Goal: Communication & Community: Answer question/provide support

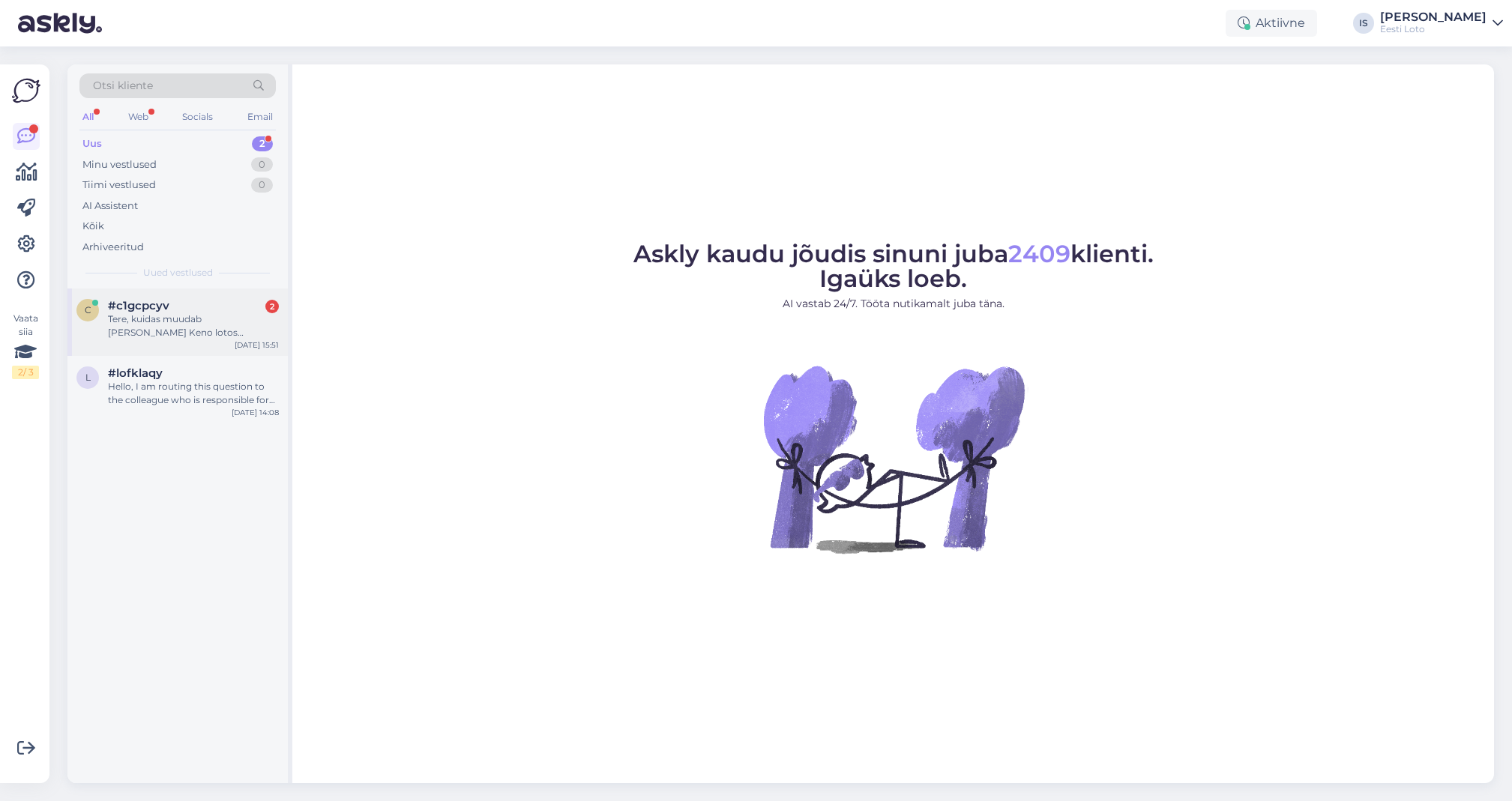
click at [176, 324] on div "Tere, kuidas muudab panus Keno lotos võidušansse? Saan valida ju panuseid 1€ - …" at bounding box center [193, 326] width 171 height 27
click at [185, 330] on div "Hello, I am routing this question to the colleague who is responsible for this …" at bounding box center [193, 326] width 171 height 27
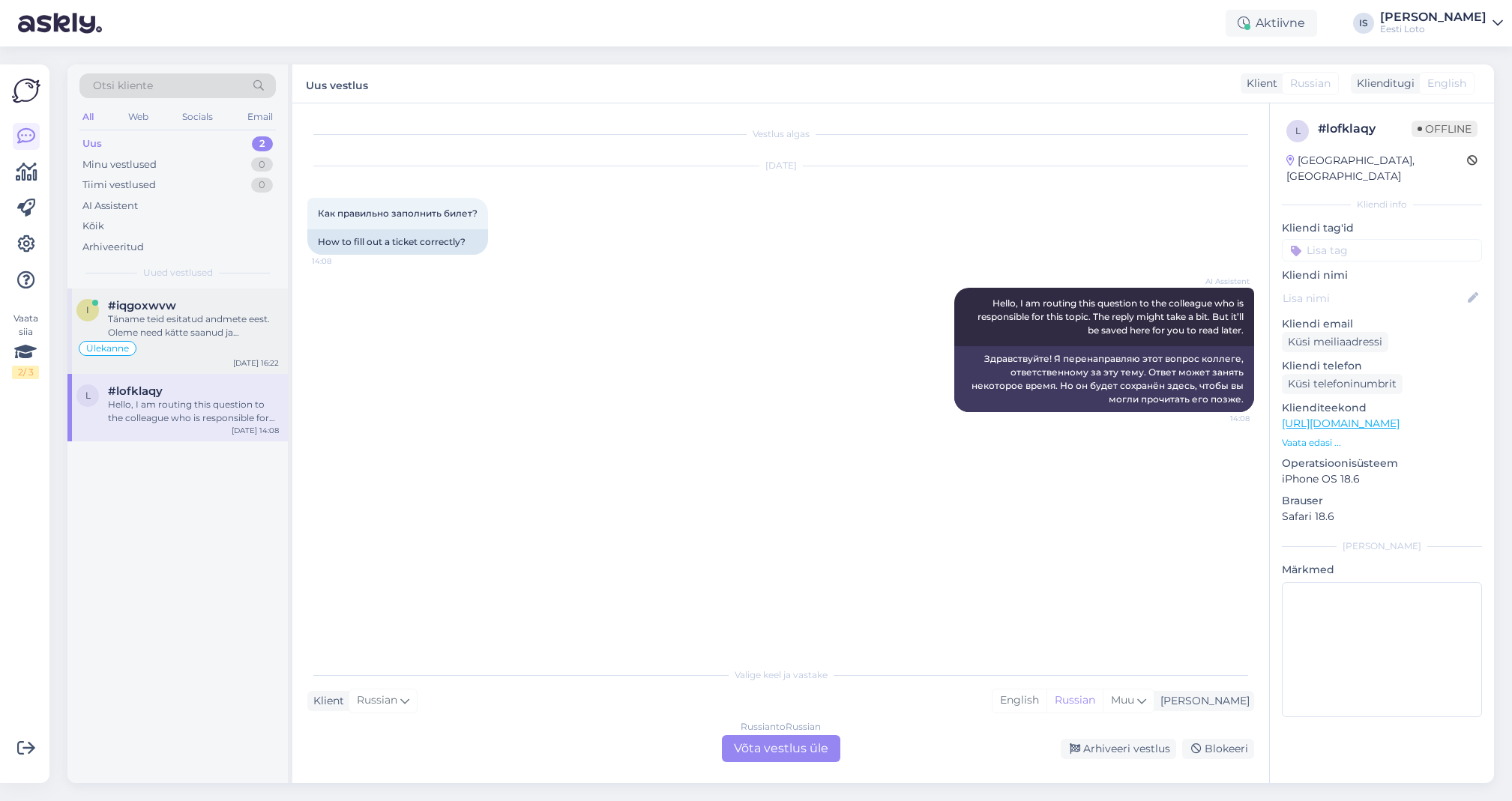
click at [160, 315] on div "Täname teid esitatud andmete eest. Oleme need kätte saanud ja kontrollime teie …" at bounding box center [193, 326] width 171 height 27
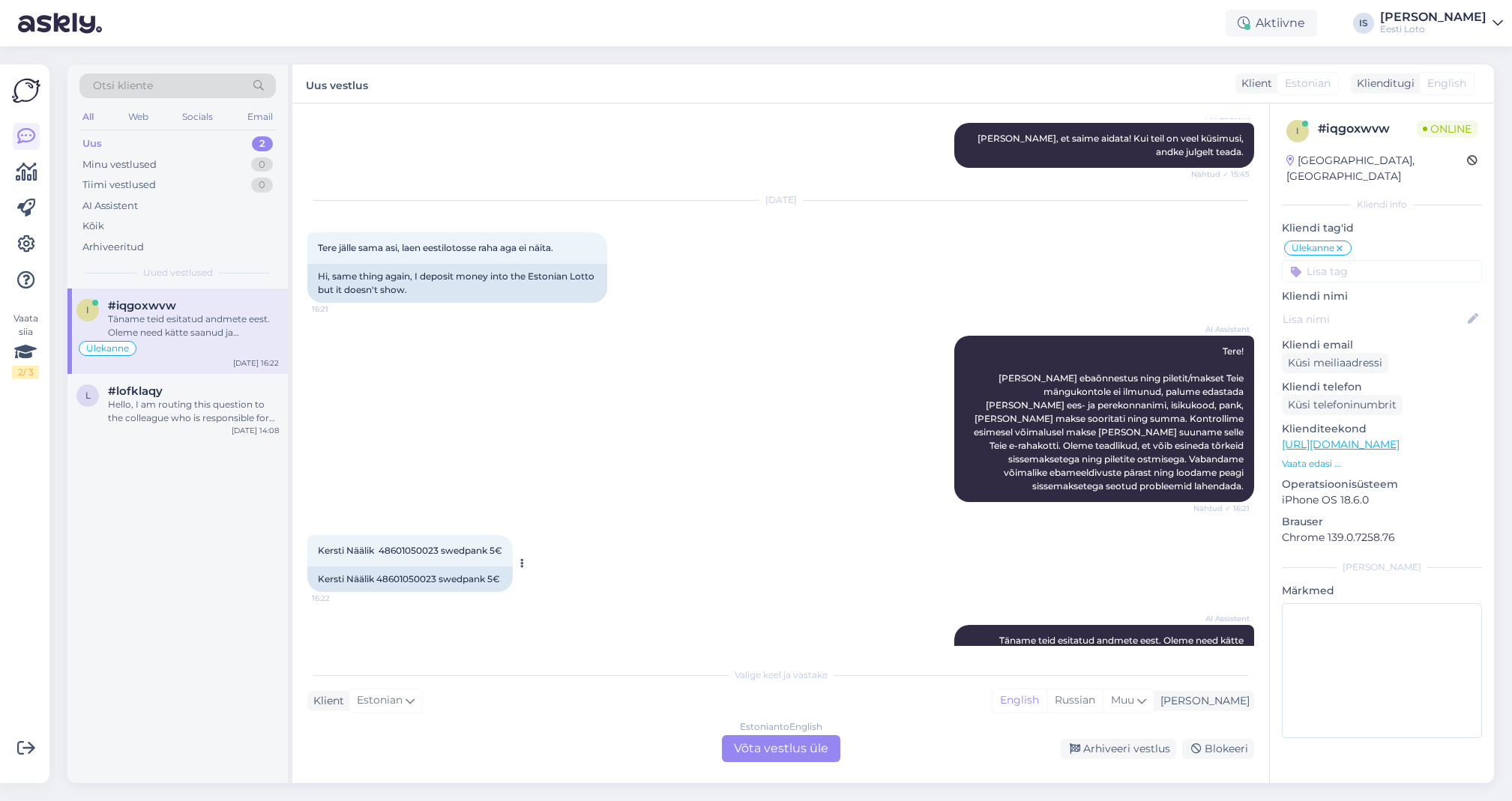
click at [420, 545] on span "Kersti Näälik 48601050023 swedpank 5€" at bounding box center [410, 551] width 184 height 11
click at [422, 545] on span "Kersti Näälik 48601050023 swedpank 5€" at bounding box center [410, 551] width 184 height 11
copy span "48601050023"
click at [1134, 744] on div "Arhiveeri vestlus" at bounding box center [1118, 749] width 115 height 20
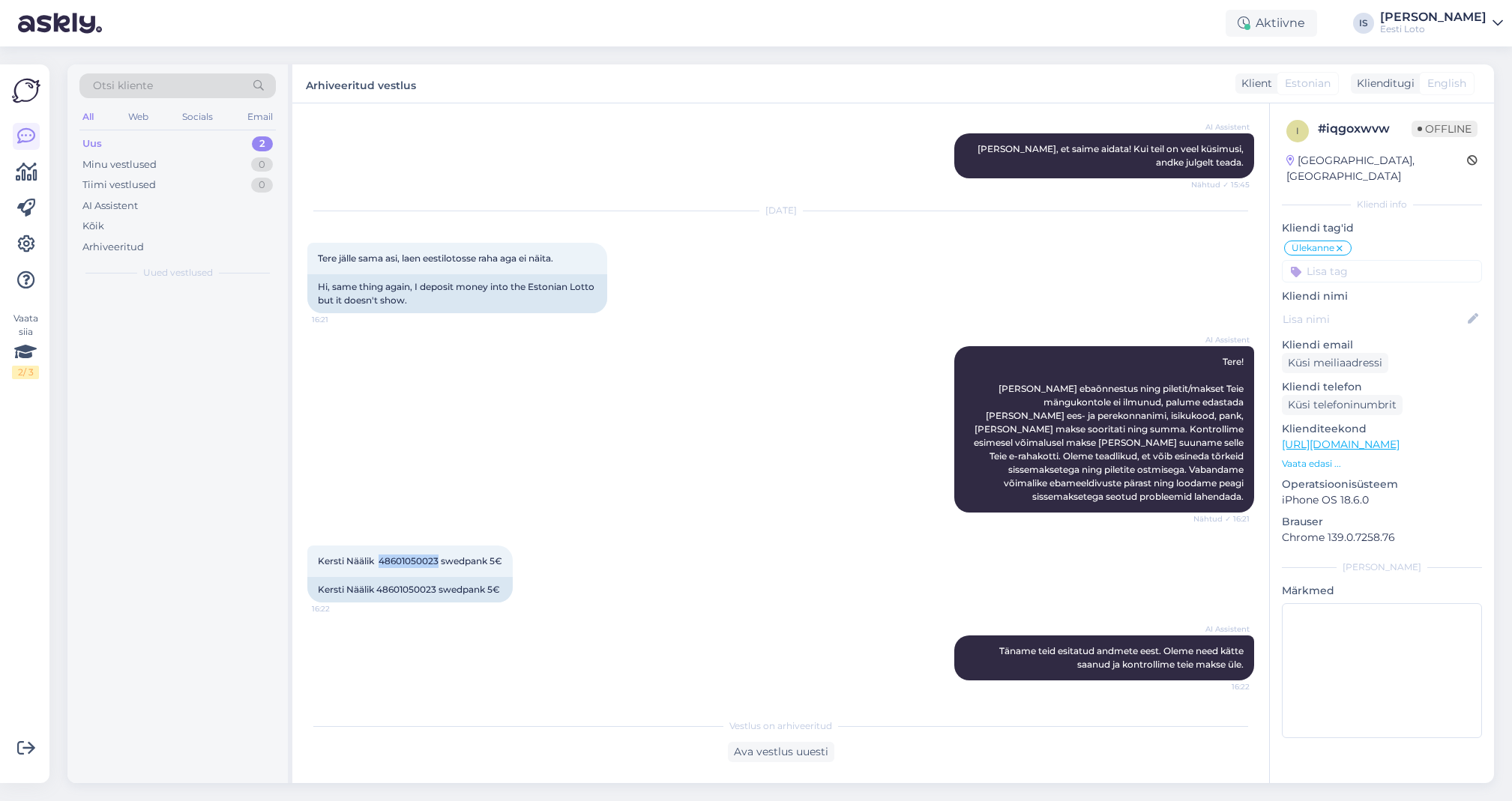
scroll to position [690, 0]
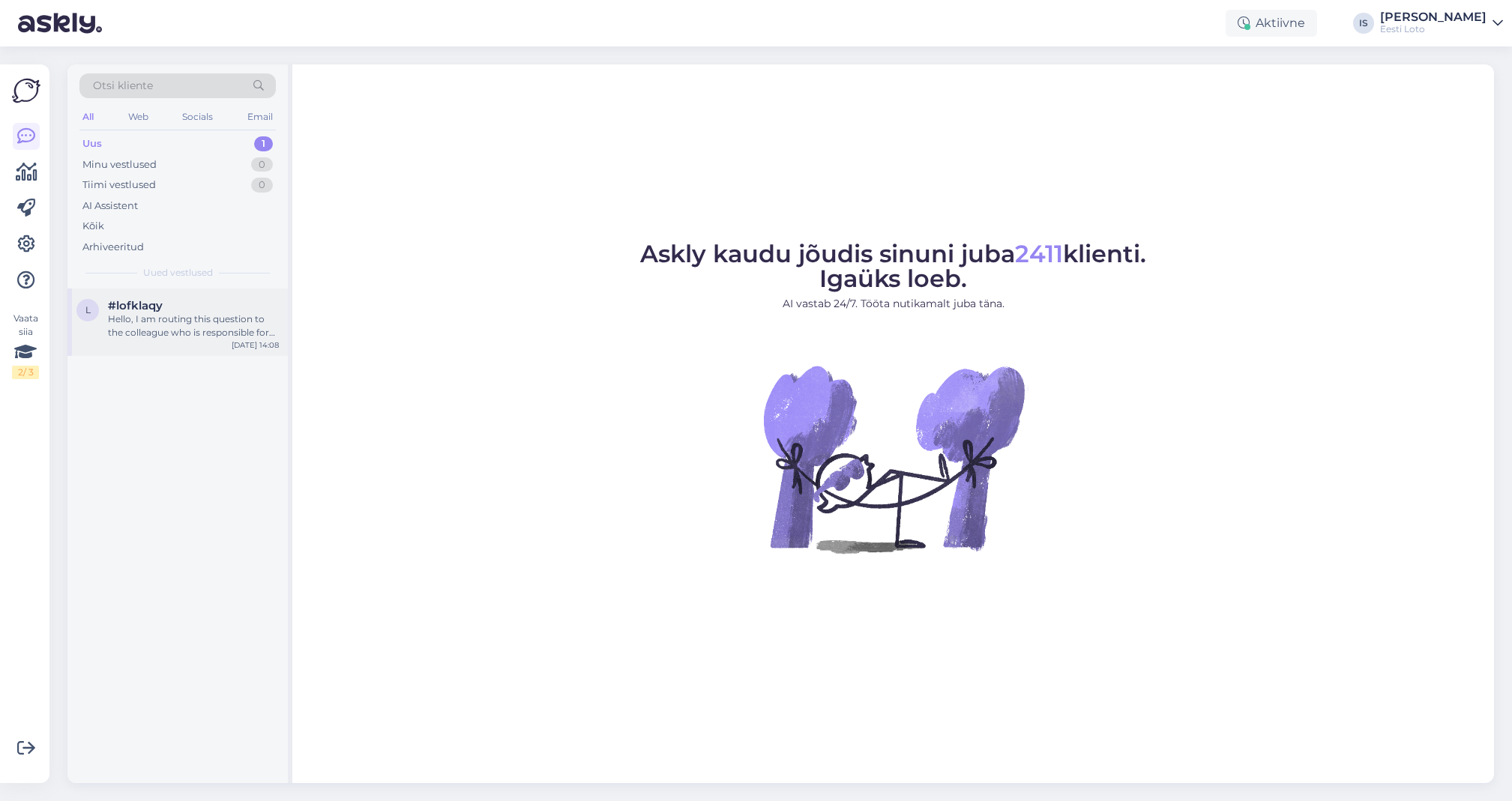
click at [164, 339] on div "l #lofklaqy Hello, I am routing this question to the colleague who is responsib…" at bounding box center [177, 322] width 220 height 67
click at [205, 328] on div "Palun edastage oma isikukood, et saaksime Teie olukorda täpsemalt kontrollida j…" at bounding box center [193, 326] width 171 height 27
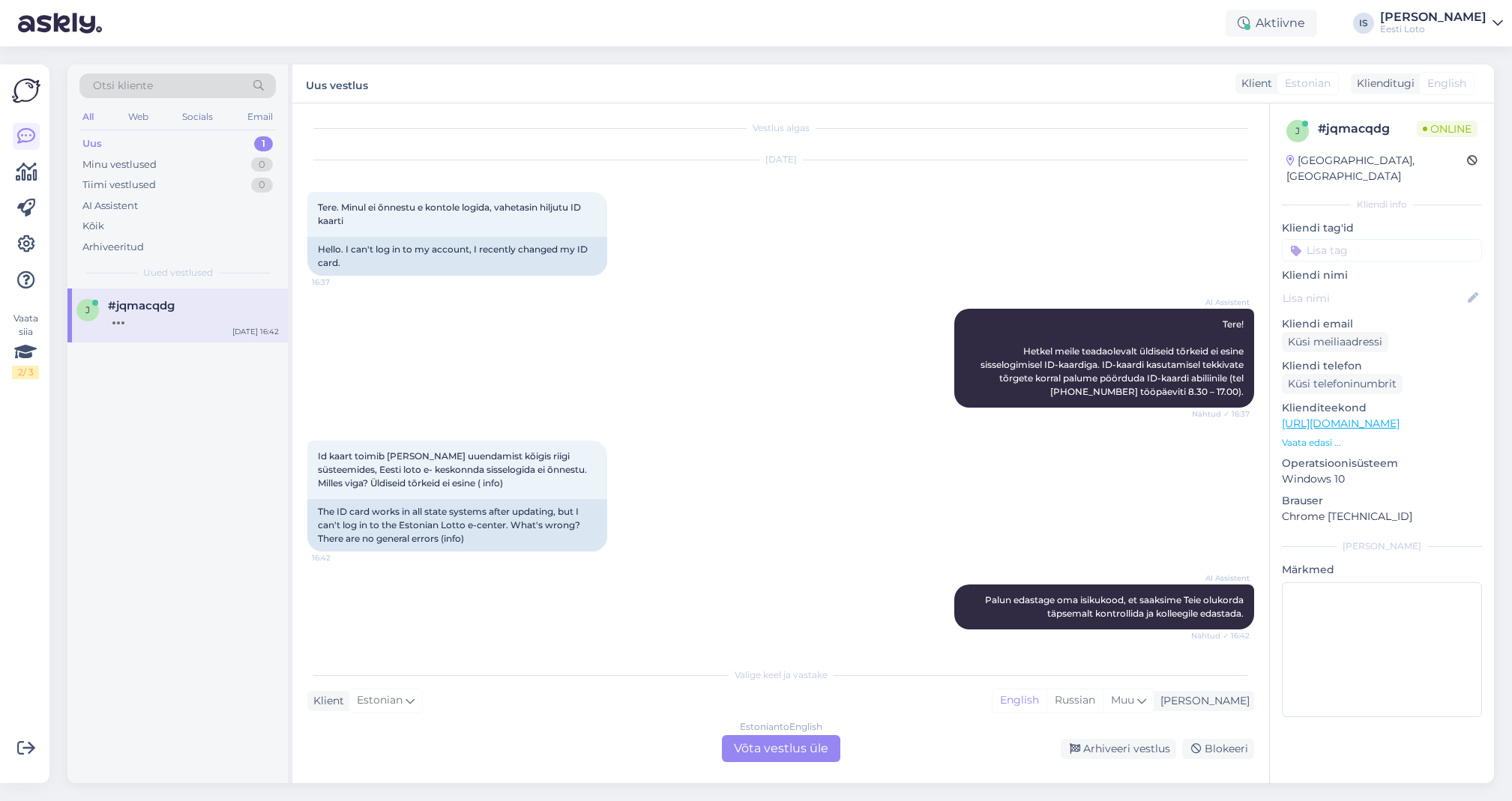
scroll to position [96, 0]
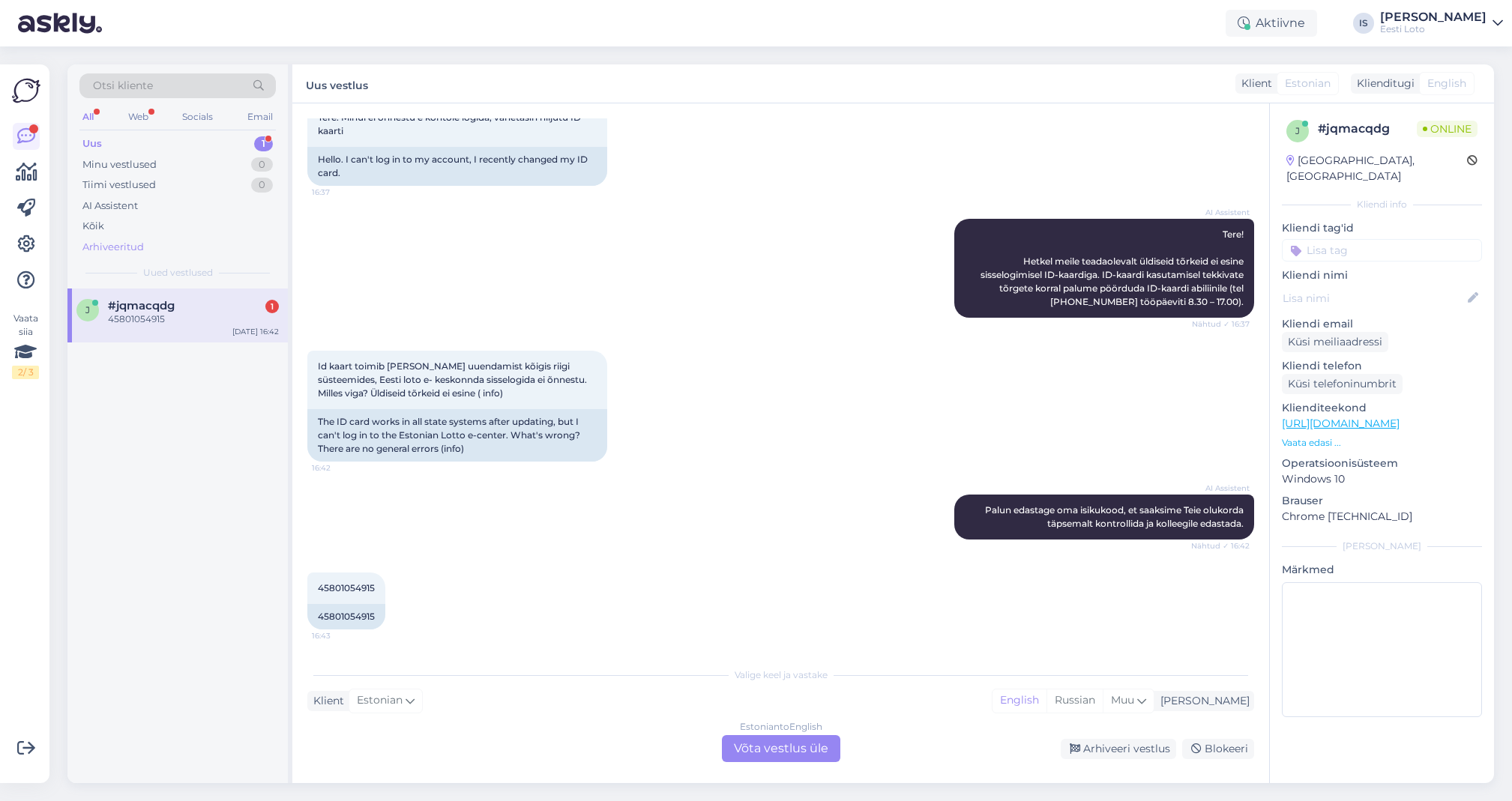
click at [113, 250] on div "Arhiveeritud" at bounding box center [113, 247] width 62 height 15
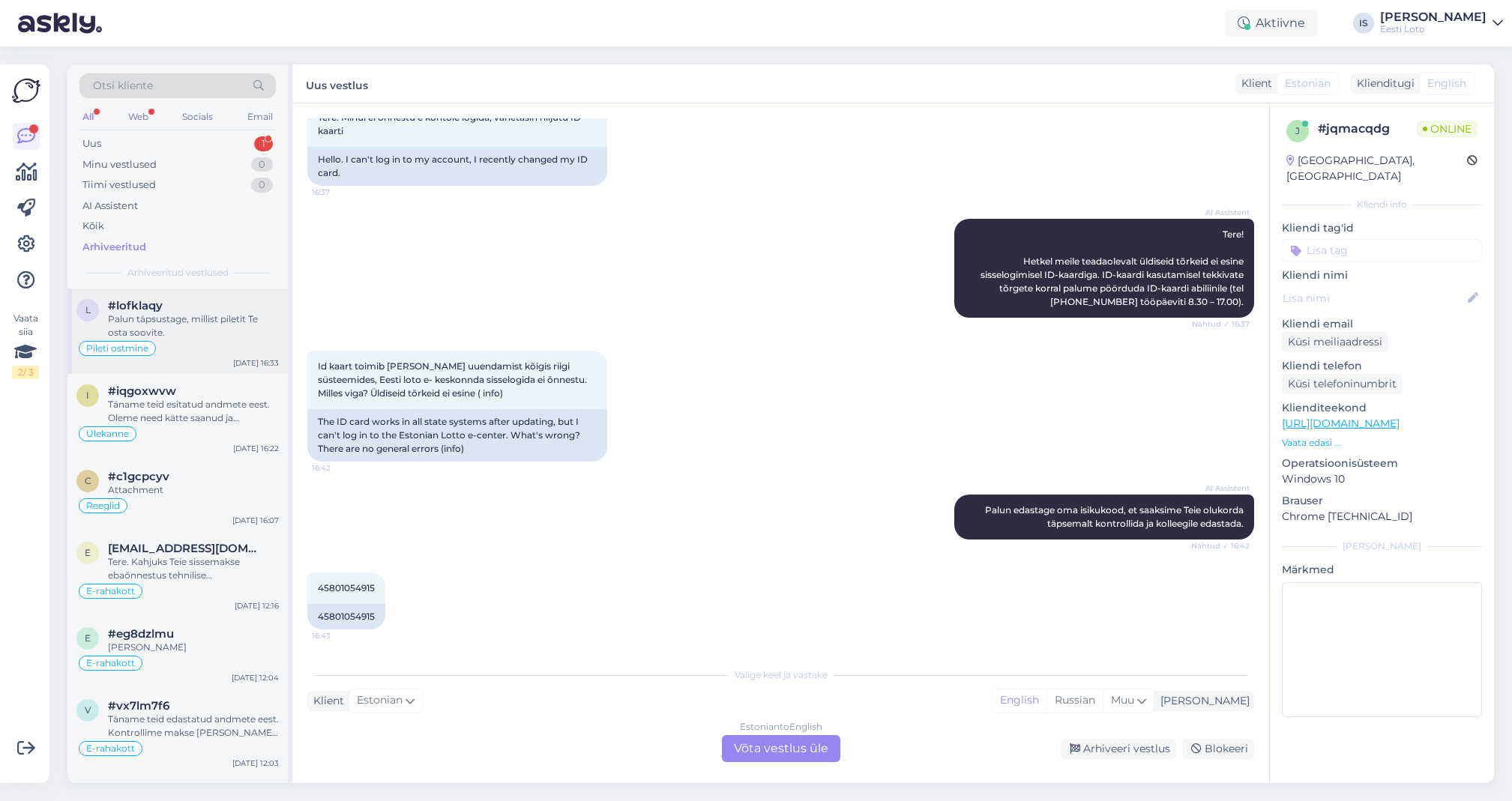
click at [127, 318] on div "Palun täpsustage, millist piletit Te osta soovite." at bounding box center [193, 326] width 171 height 27
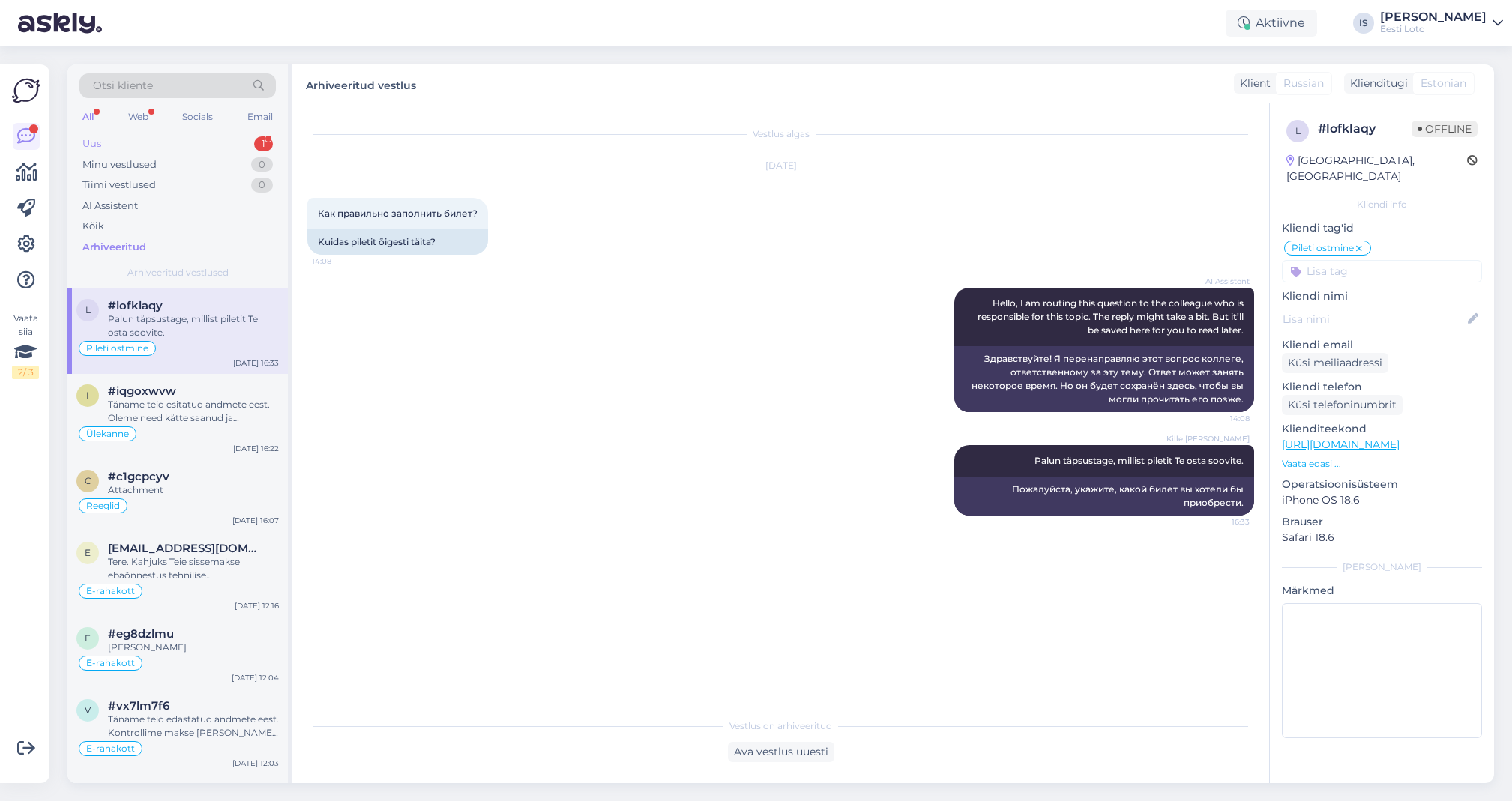
click at [122, 142] on div "Uus 1" at bounding box center [177, 144] width 196 height 21
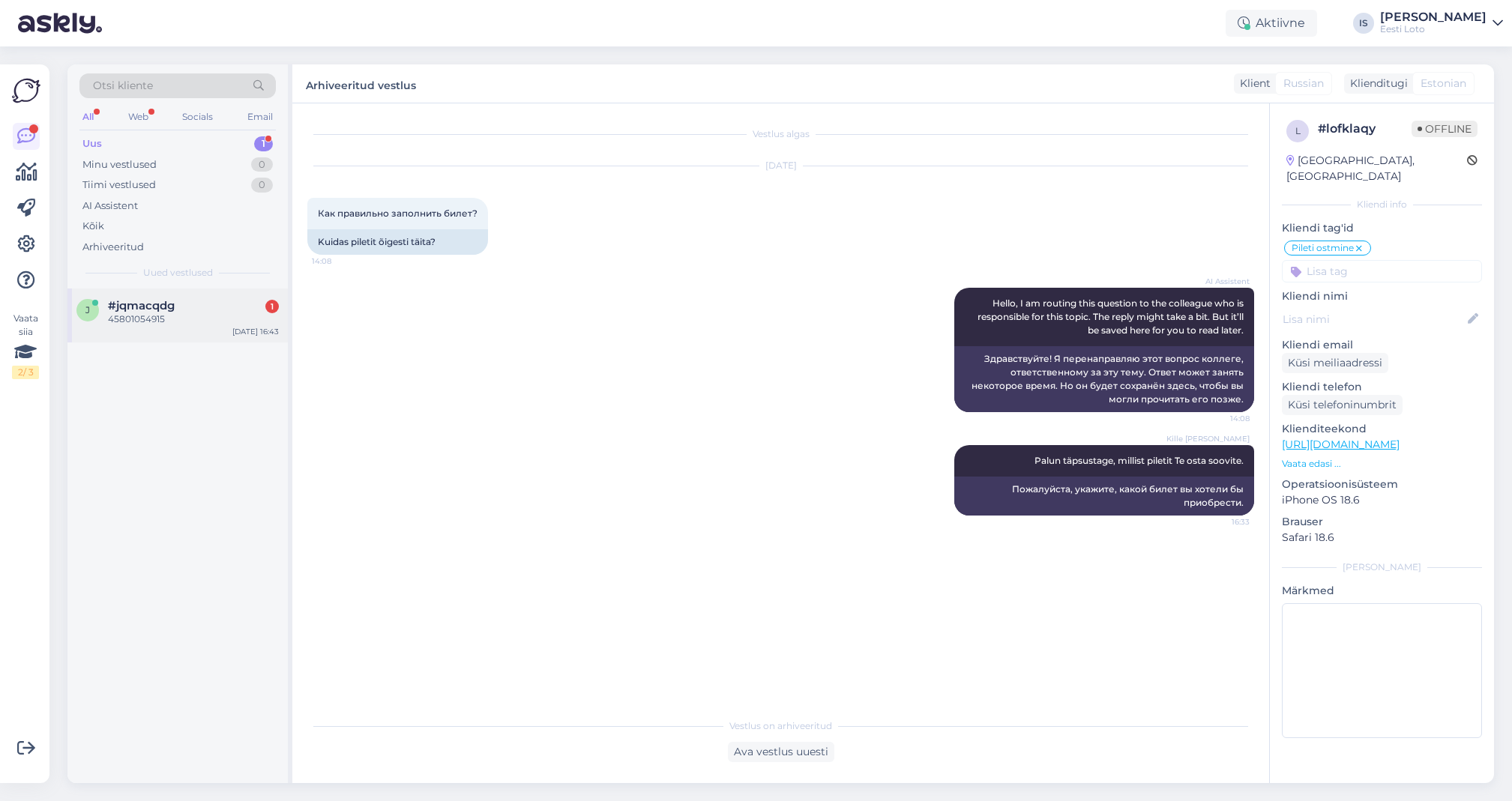
click at [163, 319] on div "45801054915" at bounding box center [193, 319] width 171 height 14
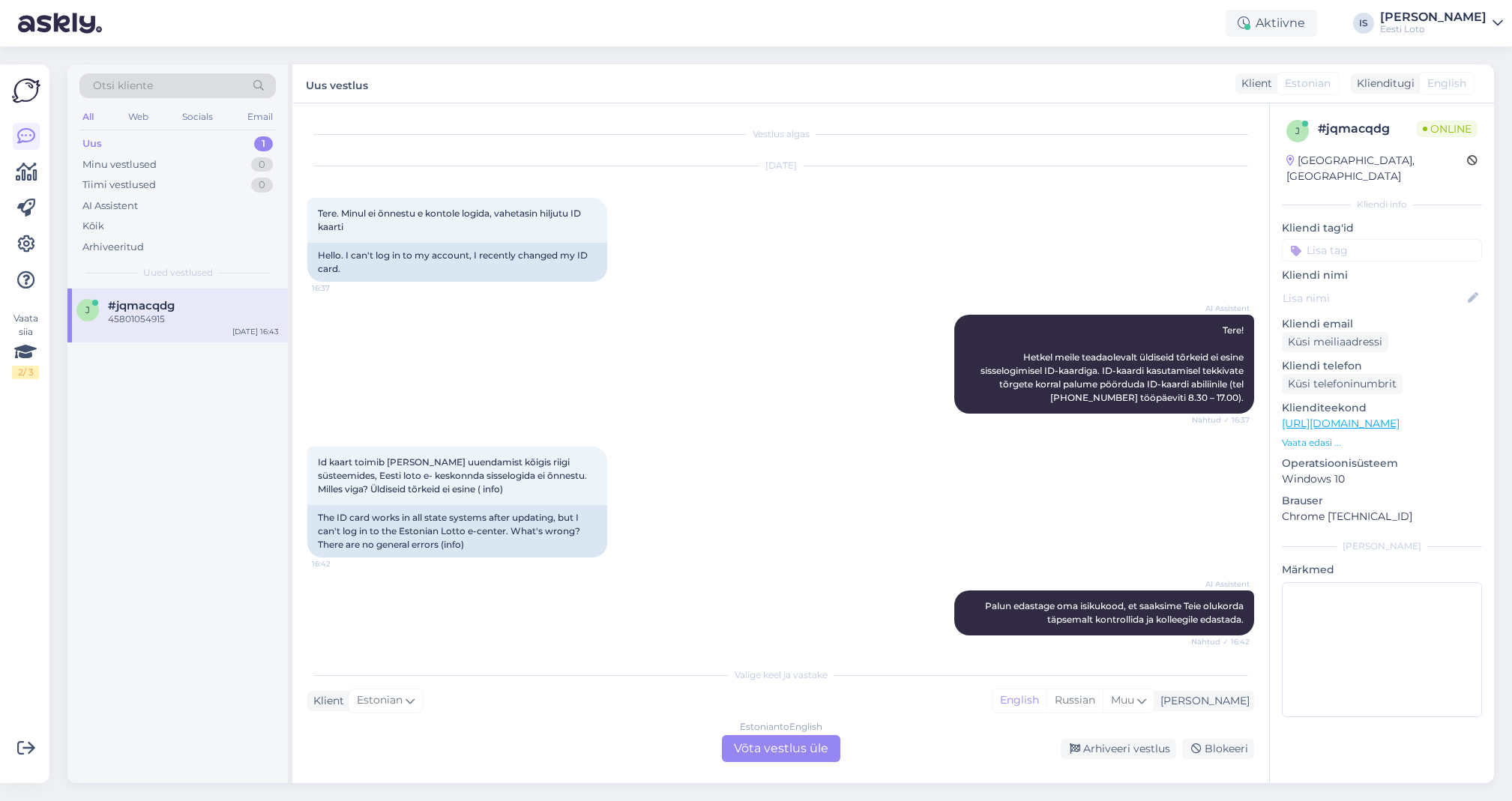
scroll to position [96, 0]
